Goal: Information Seeking & Learning: Stay updated

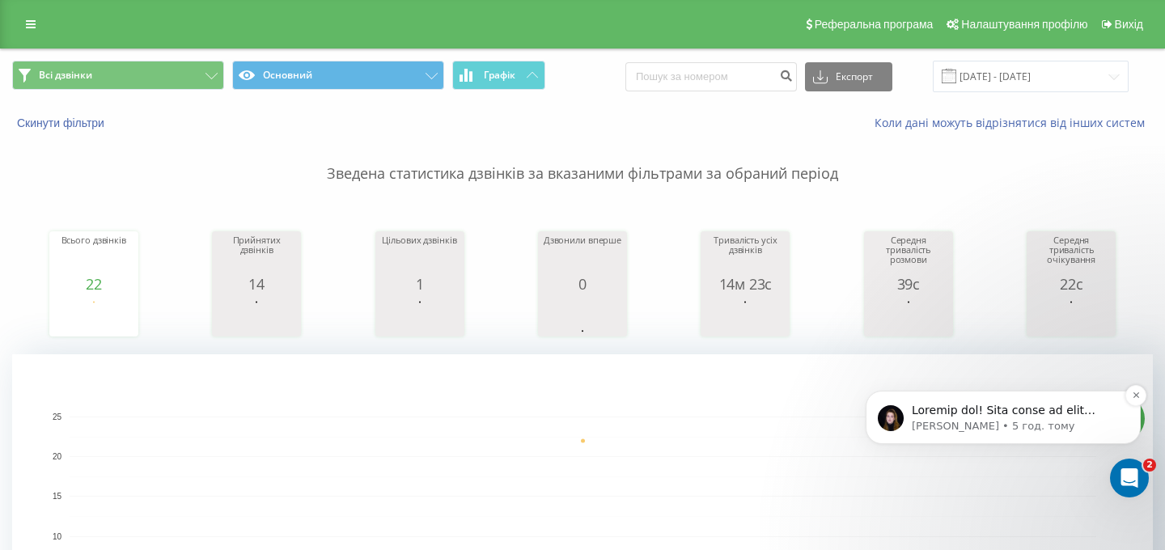
click at [1004, 430] on p "[PERSON_NAME] • 5 год. тому" at bounding box center [1016, 426] width 209 height 15
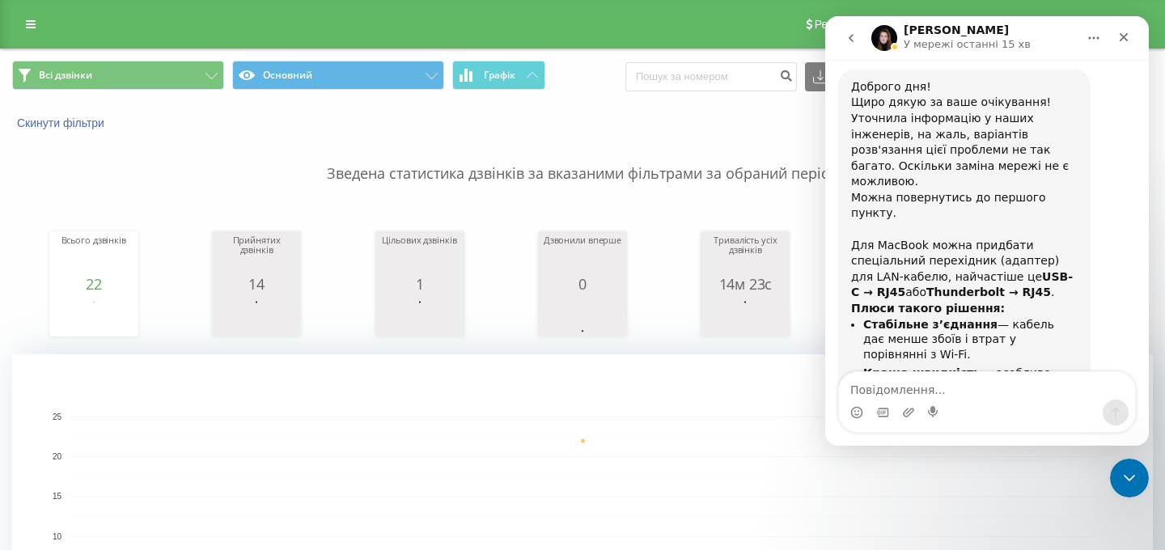
scroll to position [2987, 0]
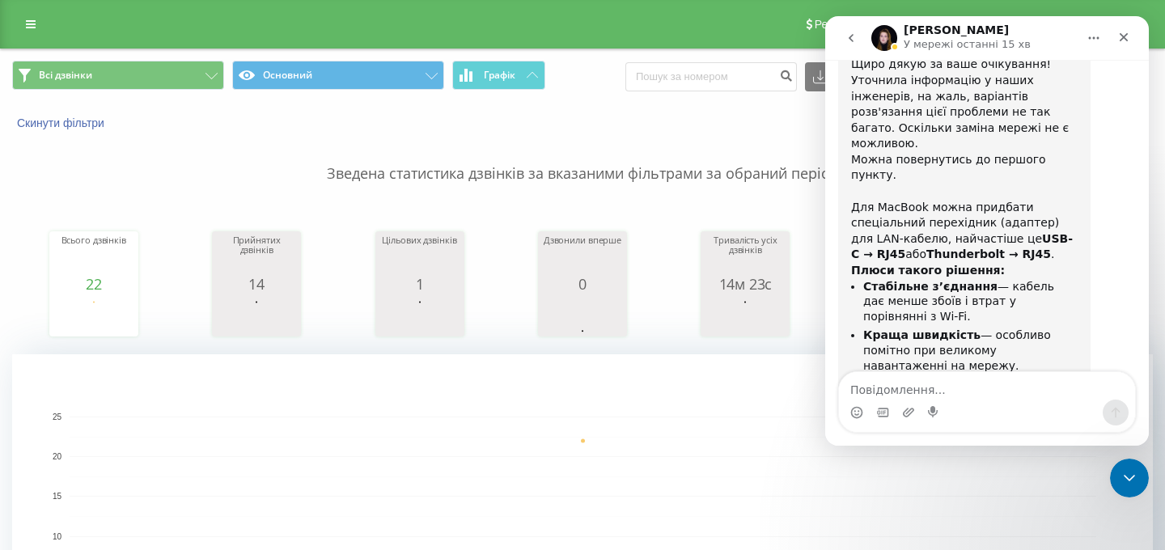
click at [594, 118] on div "Коли дані можуть відрізнятися вiд інших систем" at bounding box center [800, 123] width 727 height 16
click at [1130, 37] on icon "Закрити" at bounding box center [1123, 37] width 13 height 13
